Goal: Information Seeking & Learning: Learn about a topic

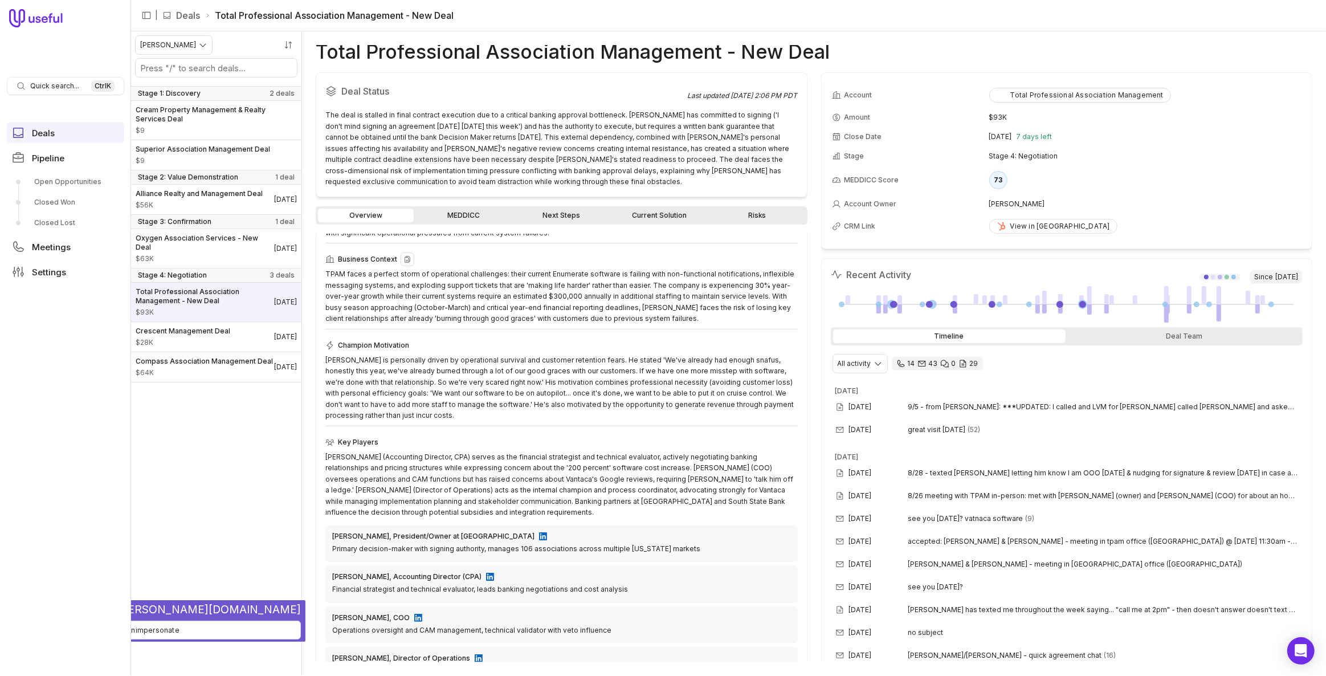
scroll to position [206, 0]
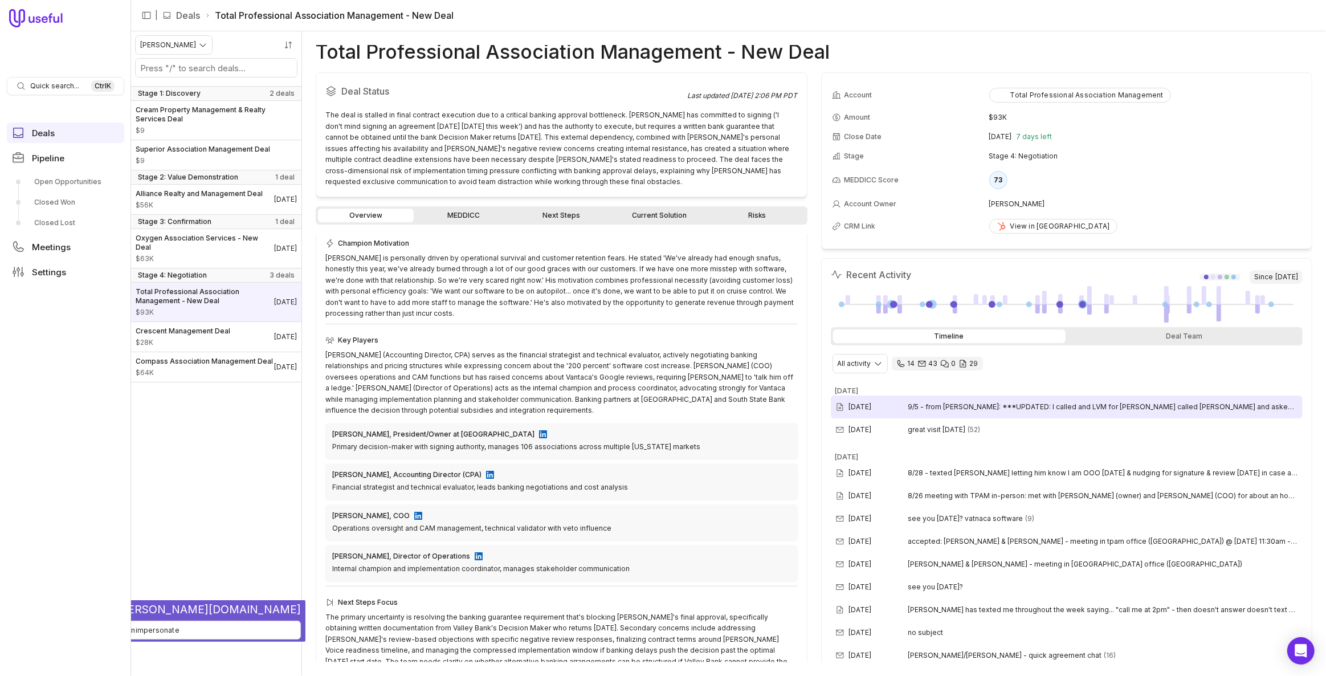
click at [949, 395] on div "[DATE] 9/5 - from [PERSON_NAME]: ***UPDATED: I called and LVM for [PERSON_NAME]…" at bounding box center [1067, 406] width 472 height 23
click at [549, 362] on div "[PERSON_NAME] (Accounting Director, CPA) serves as the financial strategist and…" at bounding box center [561, 382] width 472 height 67
click at [924, 429] on span "great visit [DATE]" at bounding box center [937, 429] width 58 height 9
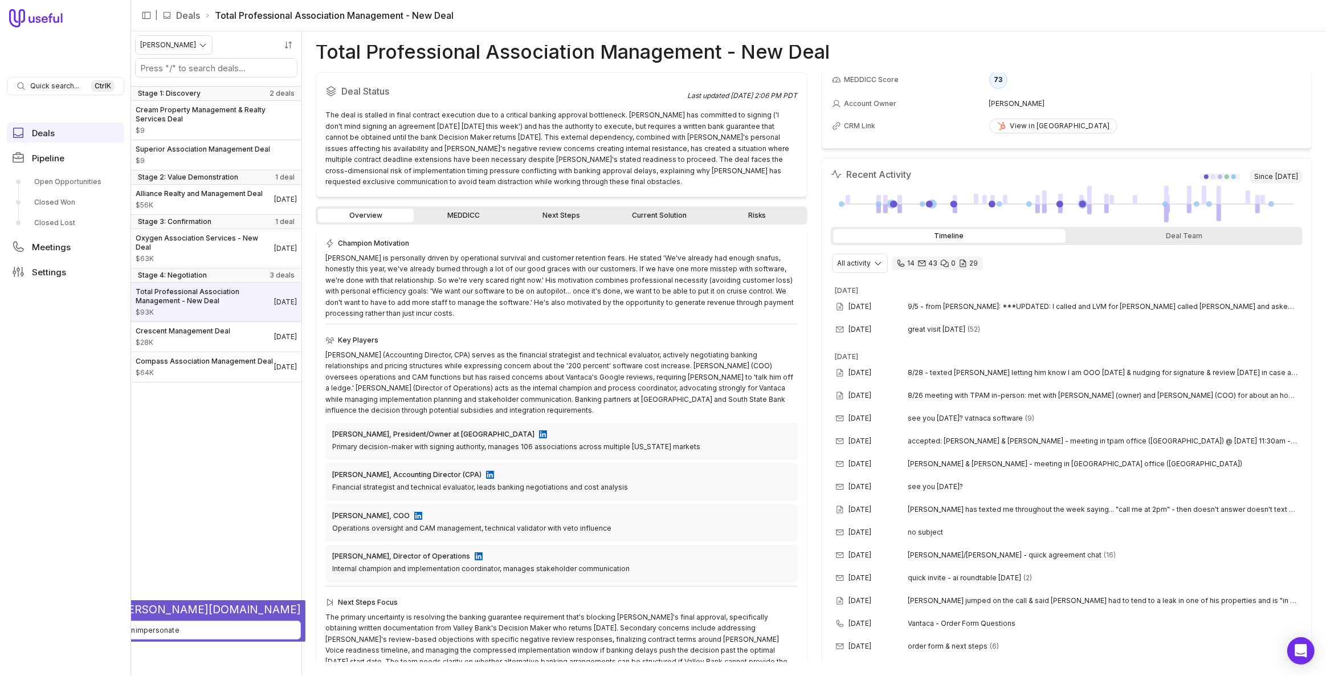
scroll to position [0, 0]
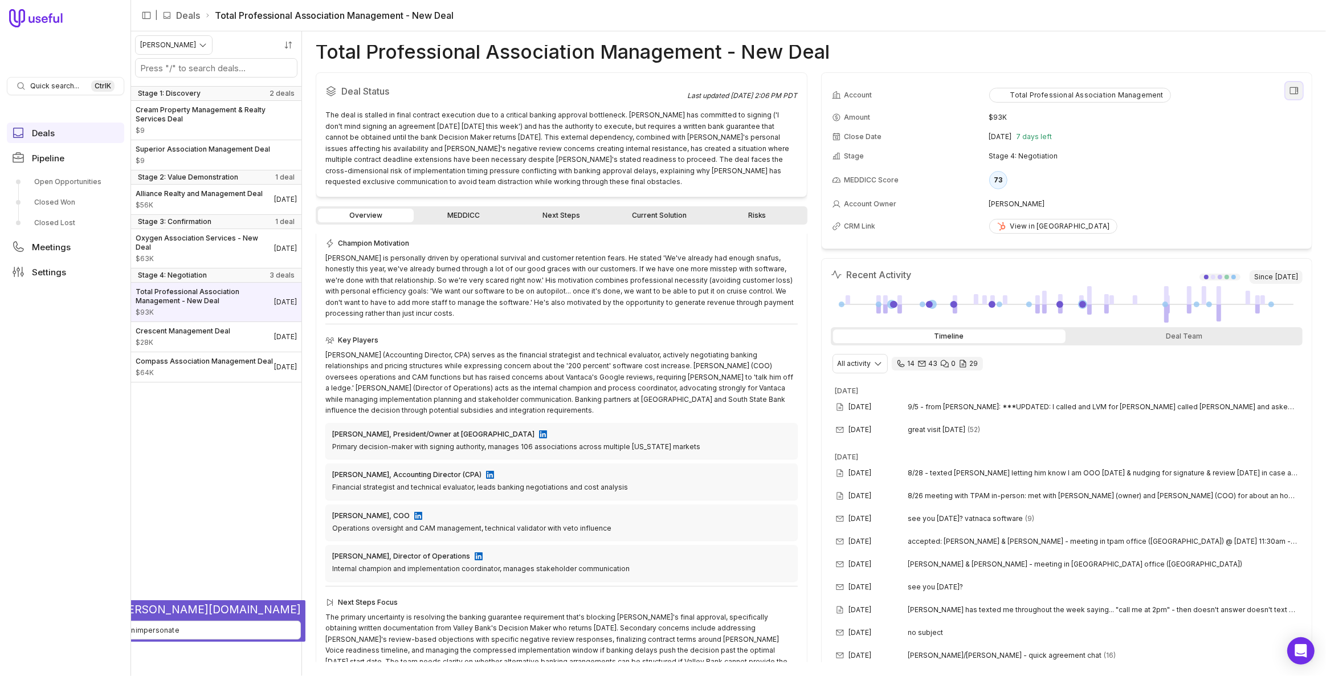
click at [1291, 85] on icon "View all fields" at bounding box center [1294, 90] width 10 height 10
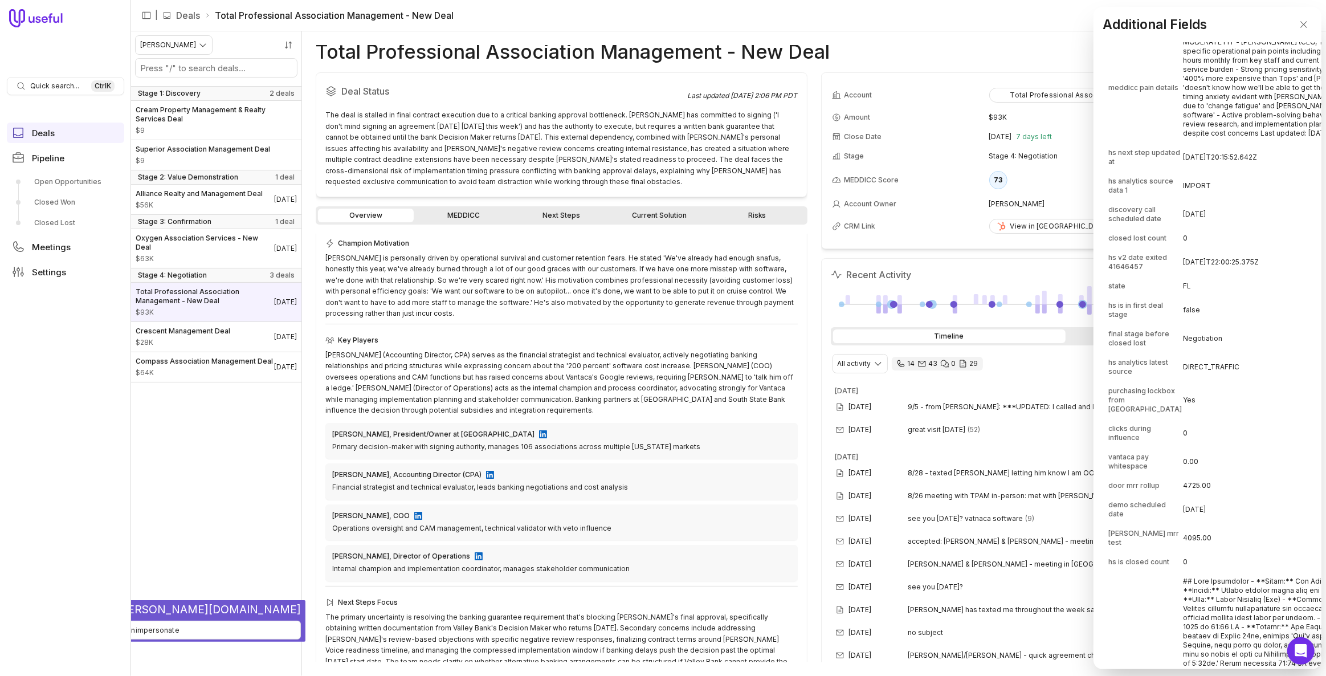
scroll to position [311, 0]
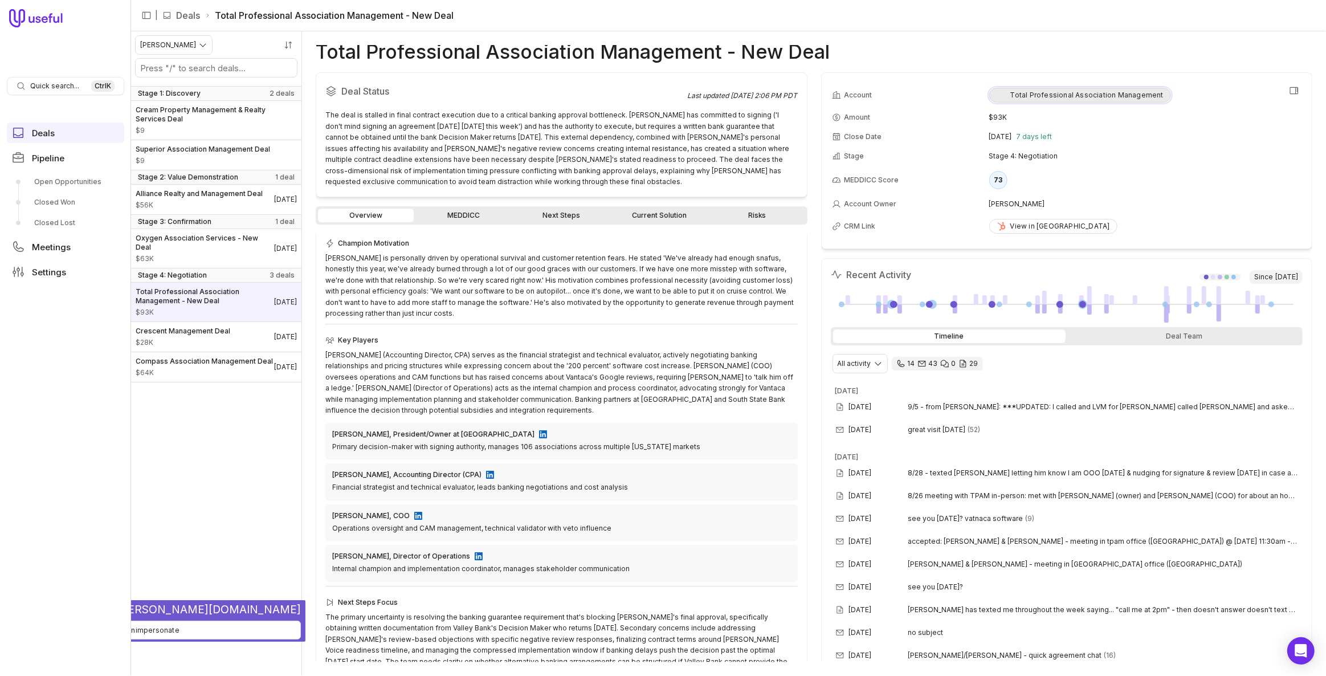
click at [999, 97] on img at bounding box center [1001, 95] width 9 height 9
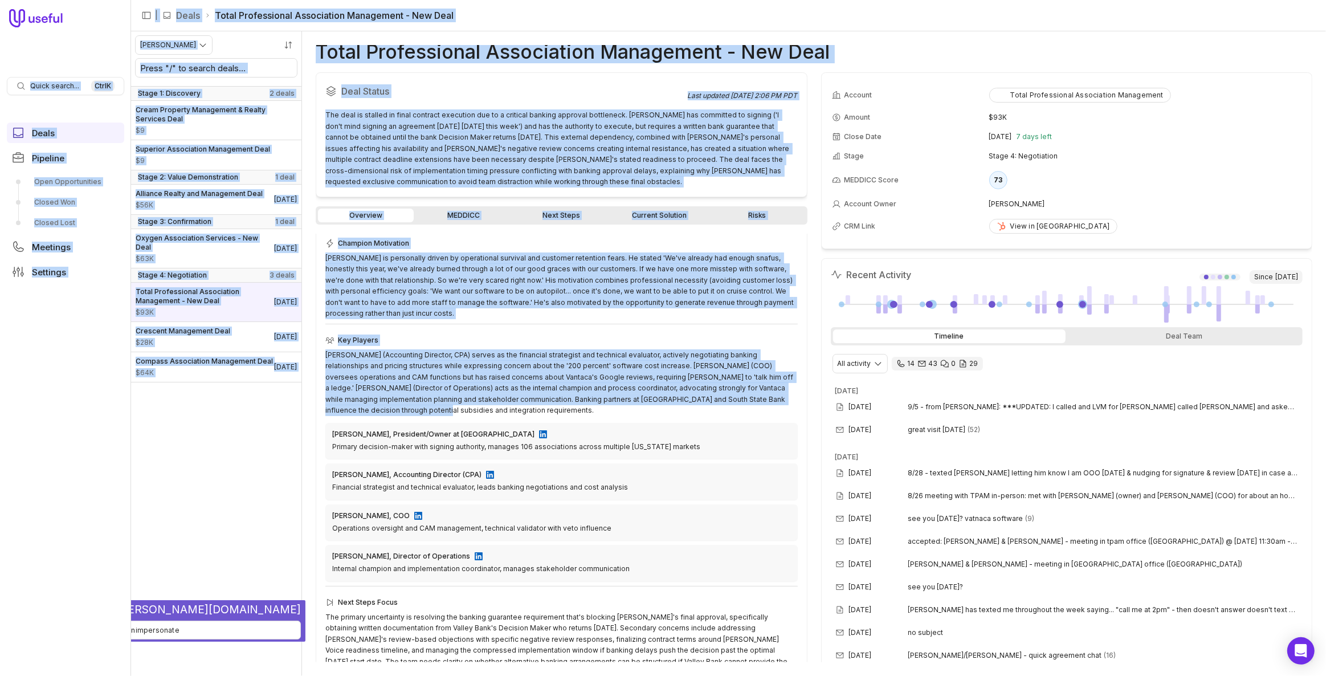
drag, startPoint x: 801, startPoint y: 411, endPoint x: 805, endPoint y: 387, distance: 24.3
click at [788, 378] on div "[PERSON_NAME] (Accounting Director, CPA) serves as the financial strategist and…" at bounding box center [561, 382] width 472 height 67
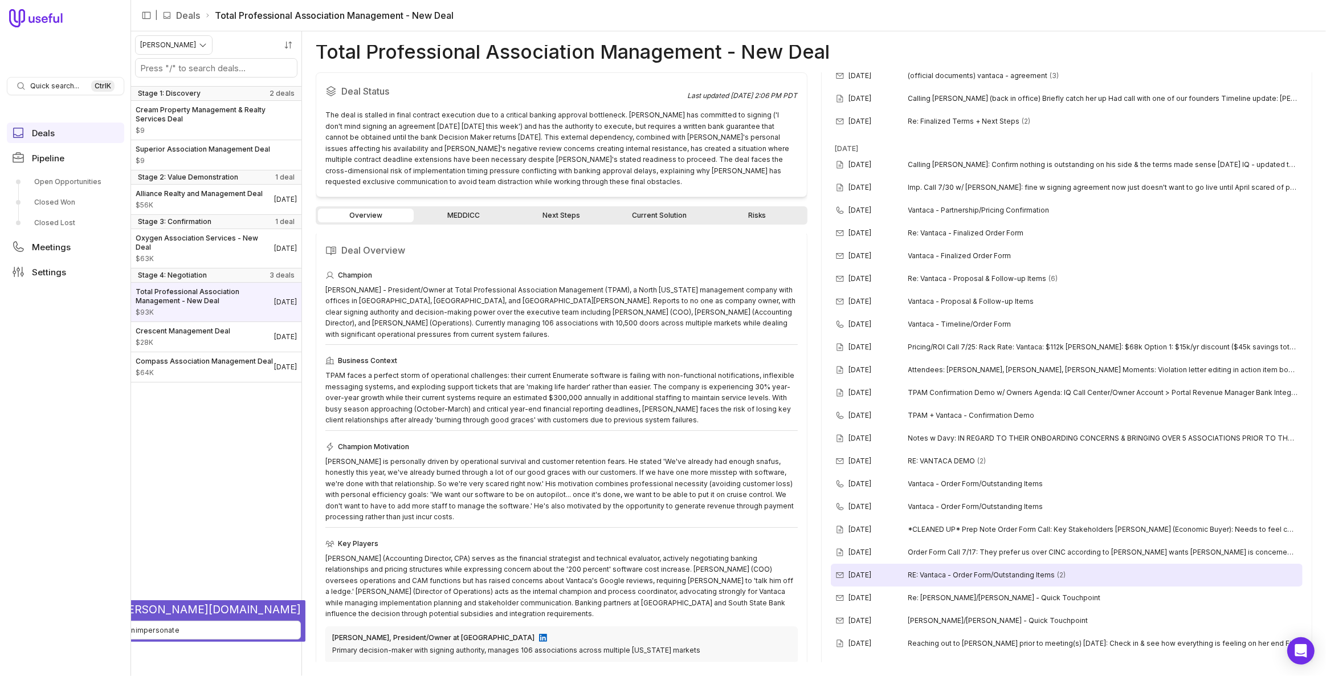
scroll to position [932, 0]
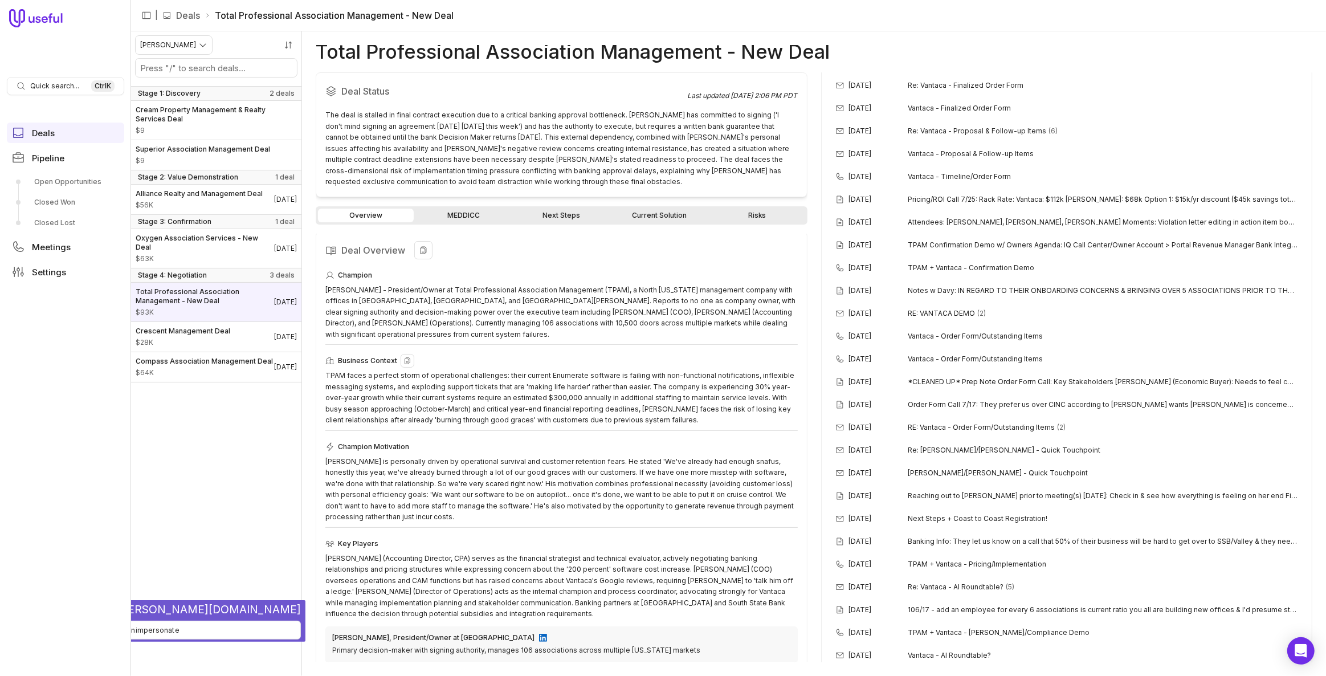
click at [542, 370] on div "TPAM faces a perfect storm of operational challenges: their current Enumerate s…" at bounding box center [561, 398] width 472 height 56
click at [427, 459] on div "[PERSON_NAME] is personally driven by operational survival and customer retenti…" at bounding box center [561, 489] width 472 height 67
click at [425, 485] on div "[PERSON_NAME] is personally driven by operational survival and customer retenti…" at bounding box center [561, 489] width 472 height 67
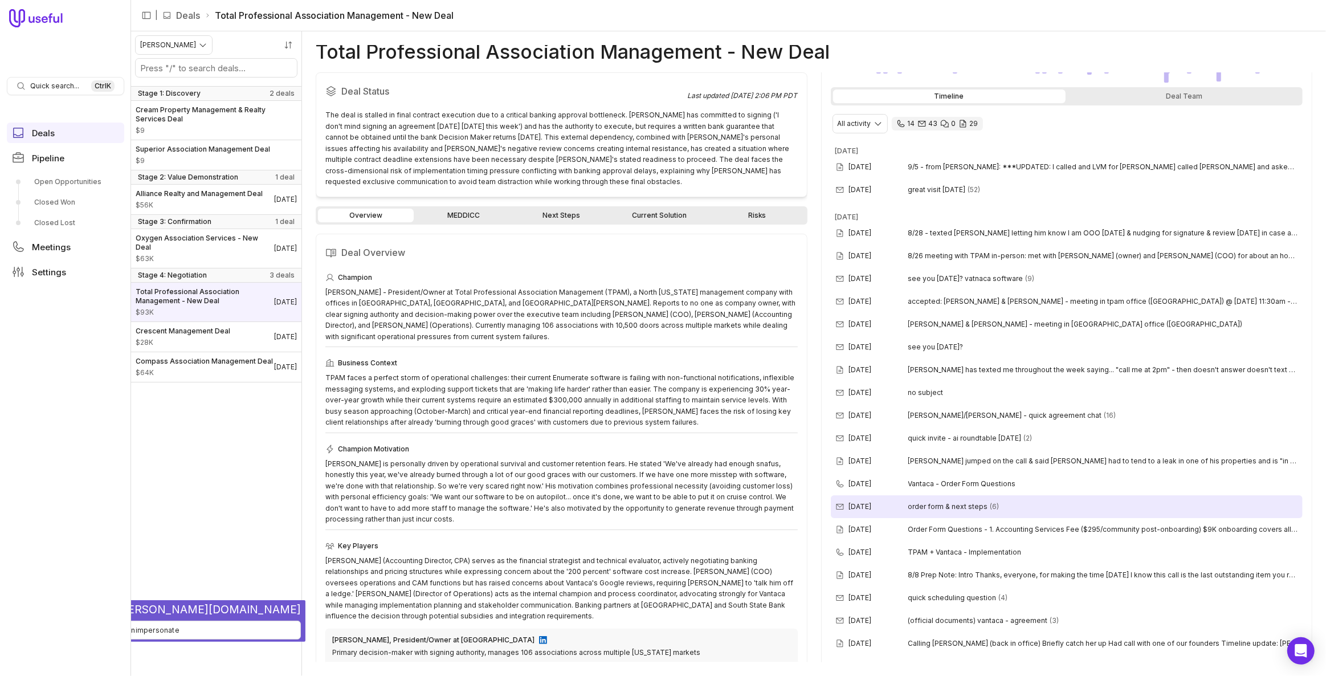
scroll to position [237, 0]
click at [576, 427] on div "Champion [PERSON_NAME] - President/Owner at Total Professional Association Mana…" at bounding box center [561, 577] width 472 height 613
click at [574, 427] on div "Champion [PERSON_NAME] - President/Owner at Total Professional Association Mana…" at bounding box center [561, 577] width 472 height 613
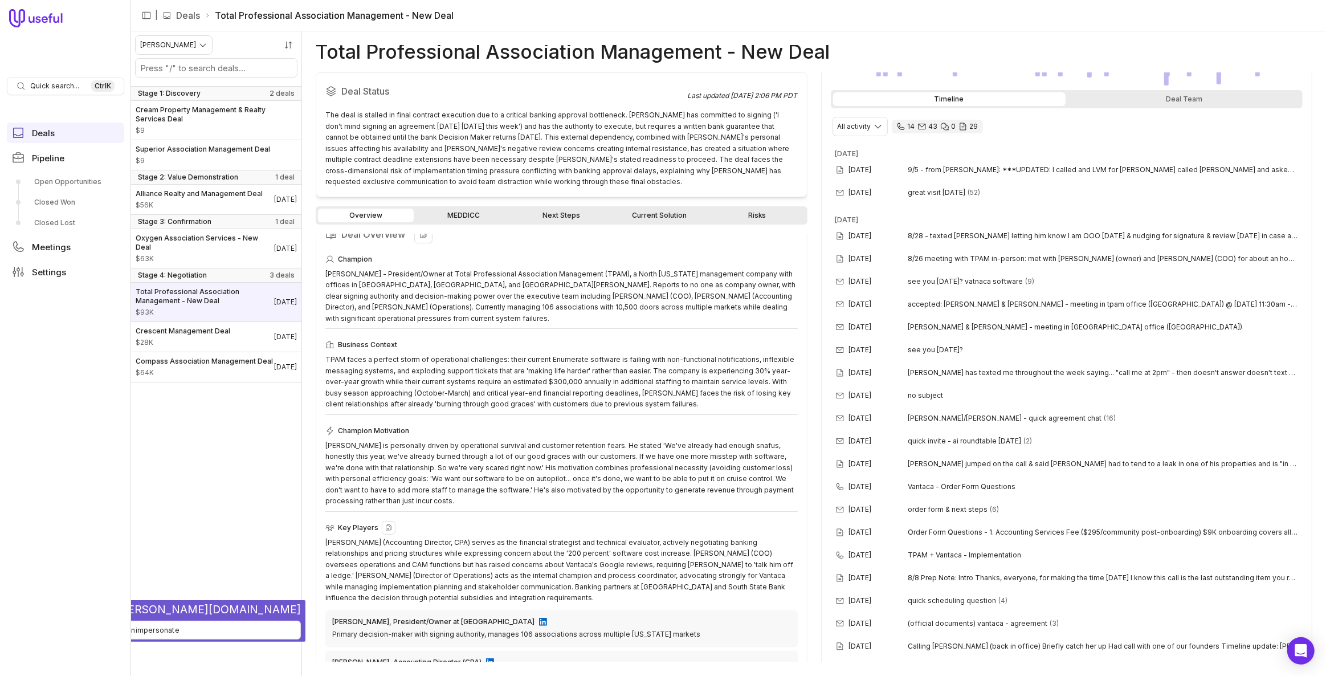
scroll to position [0, 0]
